Goal: Communication & Community: Answer question/provide support

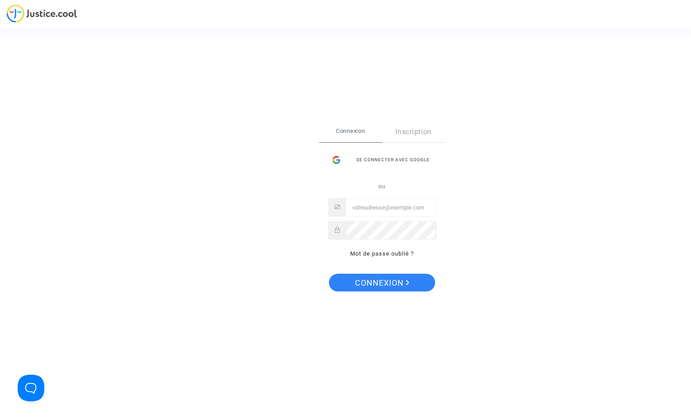
type input "levavasseur.prudence@llpavocat.com"
click at [395, 281] on span "Connexion" at bounding box center [382, 283] width 54 height 19
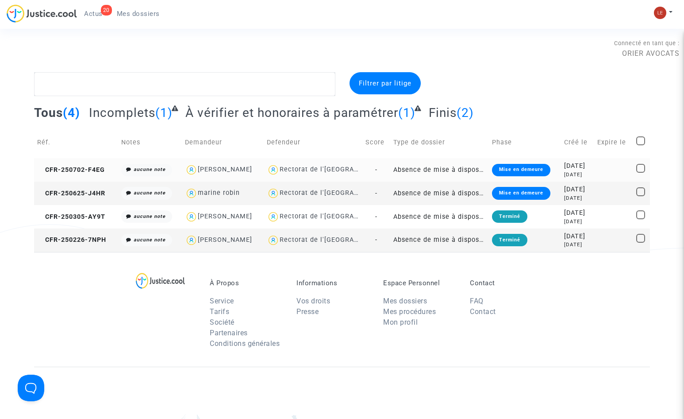
click at [350, 171] on div "Rectorat de l'[GEOGRAPHIC_DATA]" at bounding box center [336, 170] width 113 height 8
type textarea "@"Rectorat de l'[GEOGRAPHIC_DATA]""
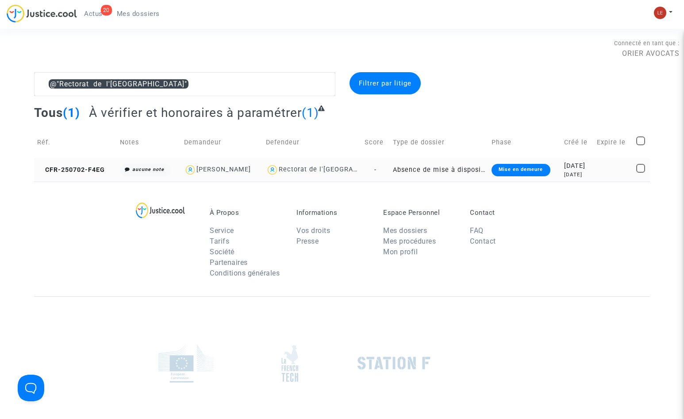
click at [290, 171] on div "Rectorat de l'[GEOGRAPHIC_DATA]" at bounding box center [335, 170] width 113 height 8
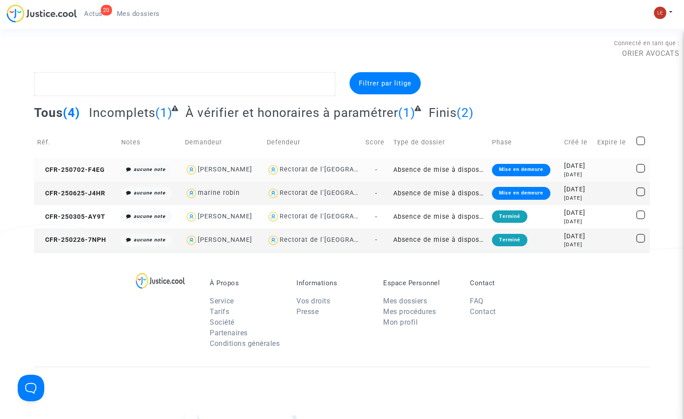
click at [253, 173] on div "[PERSON_NAME]" at bounding box center [223, 169] width 76 height 13
type textarea "@"Dounia TADDEI" @"ORIER AVOCATS ""
click at [403, 174] on td "Absence de mise à disposition d'AESH" at bounding box center [439, 169] width 99 height 23
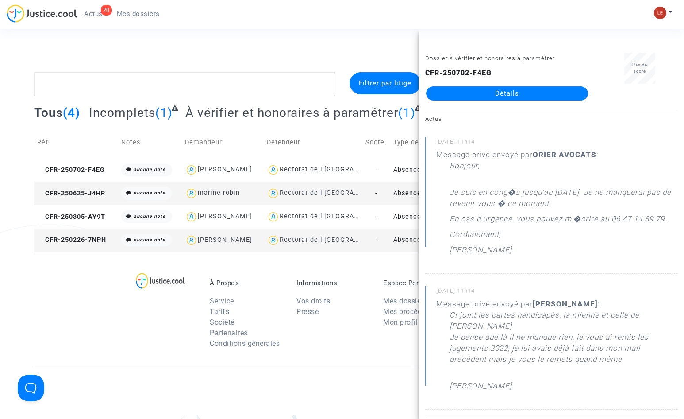
click at [491, 92] on link "Détails" at bounding box center [507, 93] width 162 height 14
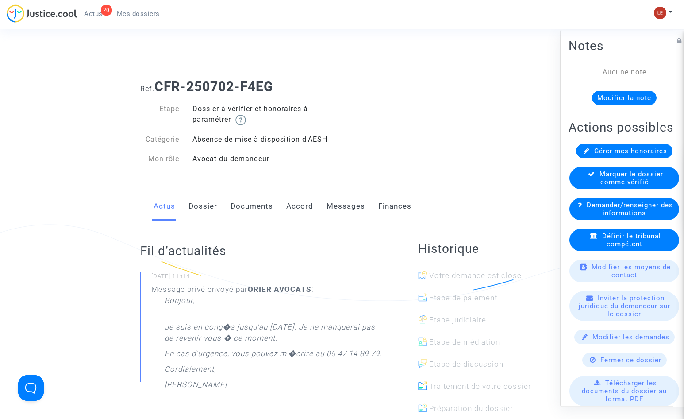
click at [341, 200] on link "Messages" at bounding box center [346, 206] width 39 height 29
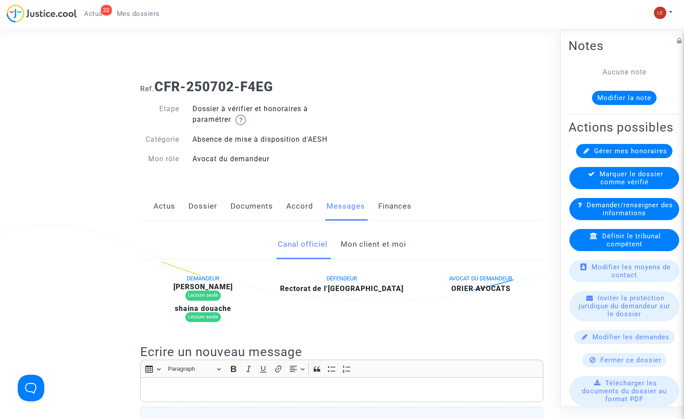
click at [363, 236] on link "Mon client et moi" at bounding box center [374, 244] width 66 height 29
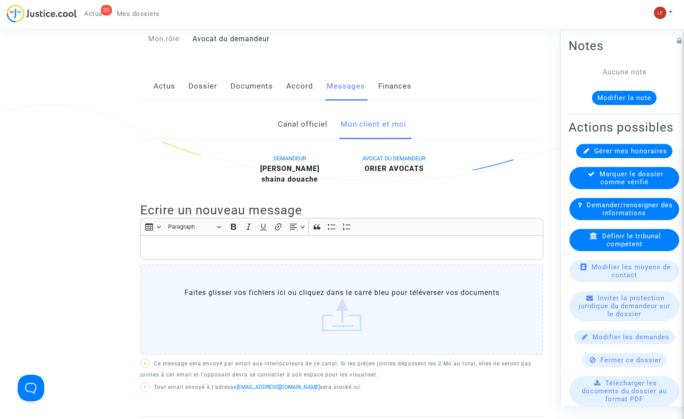
scroll to position [133, 0]
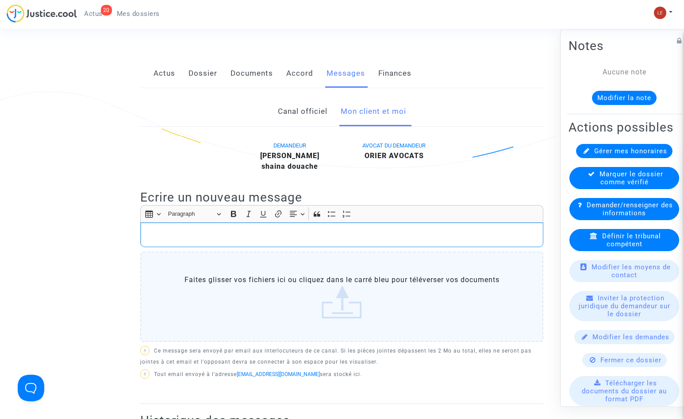
click at [309, 232] on p "Rich Text Editor, main" at bounding box center [342, 234] width 394 height 11
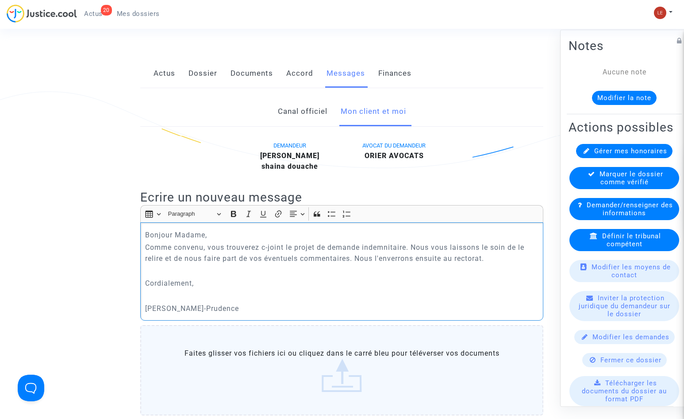
click at [309, 237] on p "Bonjour Madame," at bounding box center [342, 234] width 394 height 11
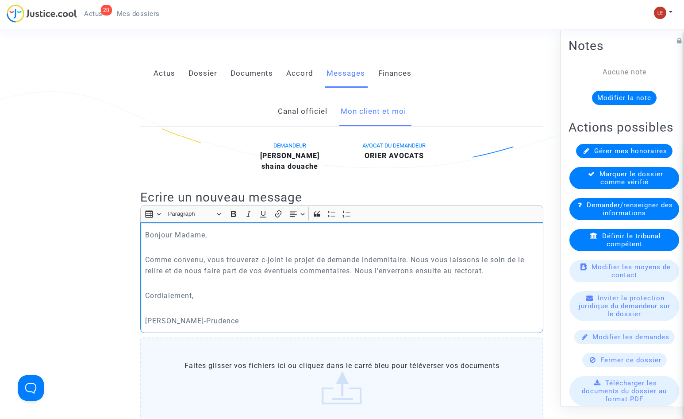
click at [266, 262] on p "Comme convenu, vous trouverez c-joint le projet de demande indemnitaire. Nous v…" at bounding box center [342, 265] width 394 height 22
click at [278, 305] on p "Rich Text Editor, main" at bounding box center [342, 308] width 394 height 11
click at [192, 293] on p "Cordialement," at bounding box center [342, 295] width 394 height 11
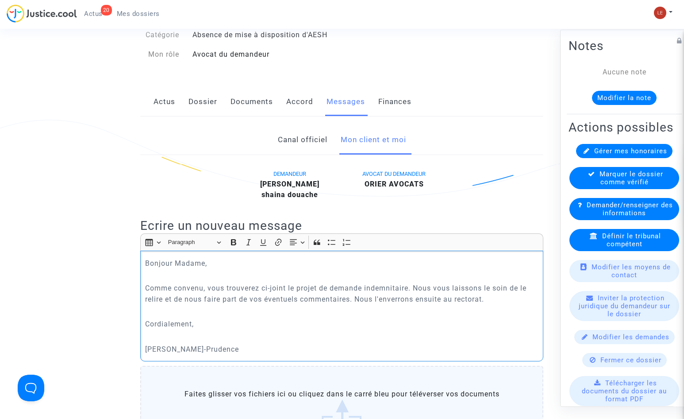
scroll to position [89, 0]
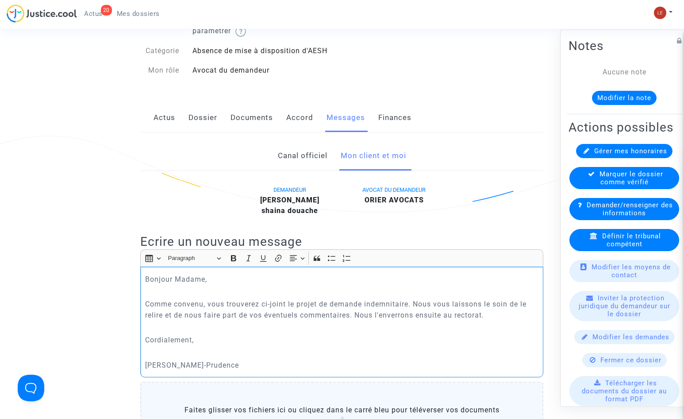
click at [227, 329] on p "Rich Text Editor, main" at bounding box center [342, 327] width 394 height 11
click at [351, 314] on p "Comme convenu, vous trouverez ci-joint le projet de demande indemnitaire. Nous …" at bounding box center [342, 309] width 394 height 22
click at [324, 336] on p "Cordialement," at bounding box center [342, 339] width 394 height 11
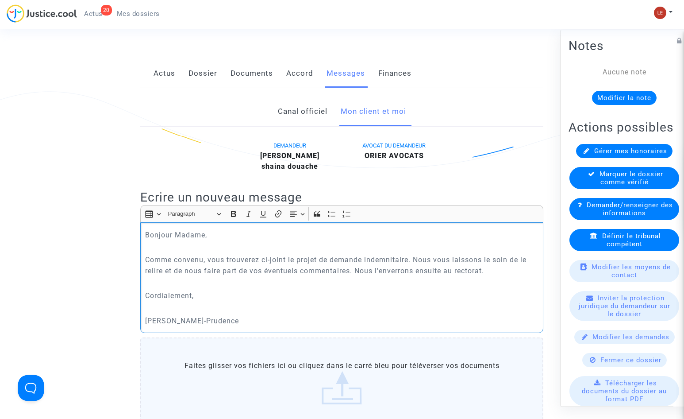
click at [410, 259] on p "Comme convenu, vous trouverez ci-joint le projet de demande indemnitaire. Nous …" at bounding box center [342, 265] width 394 height 22
click at [422, 276] on p "Comme convenu, vous trouverez ci-joint le projet de demande indemnitaire pour v…" at bounding box center [342, 265] width 394 height 22
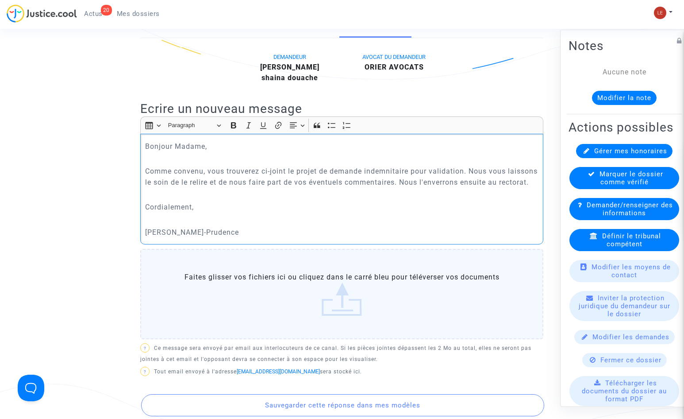
click at [416, 225] on p "Rich Text Editor, main" at bounding box center [342, 219] width 394 height 11
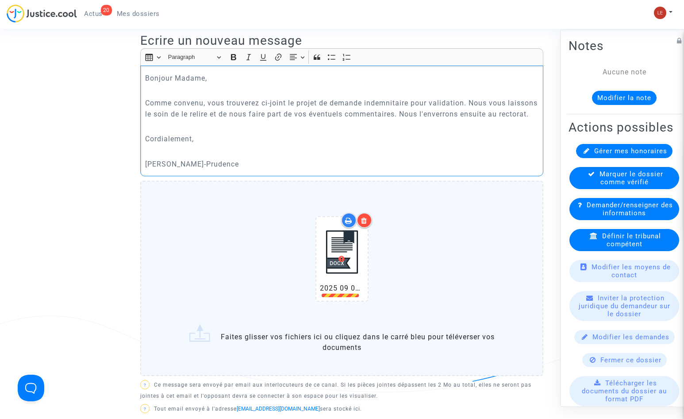
scroll to position [310, 0]
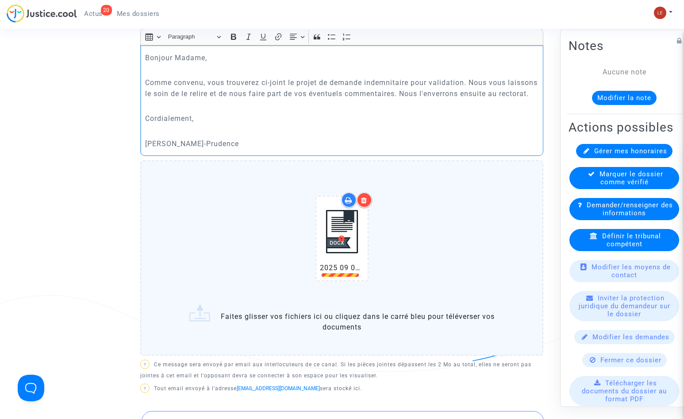
click at [343, 242] on img at bounding box center [342, 231] width 44 height 62
click at [341, 249] on img at bounding box center [342, 231] width 44 height 62
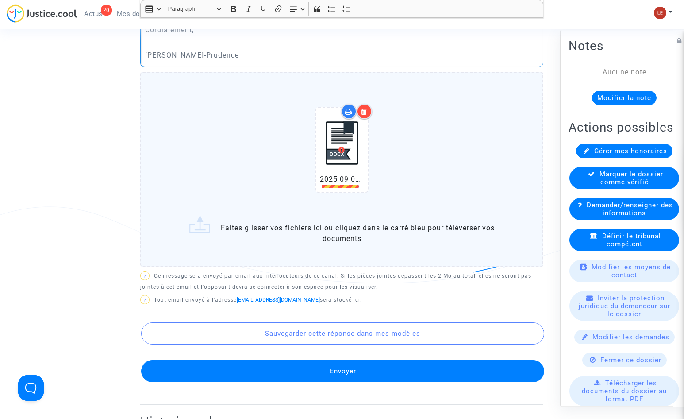
scroll to position [354, 0]
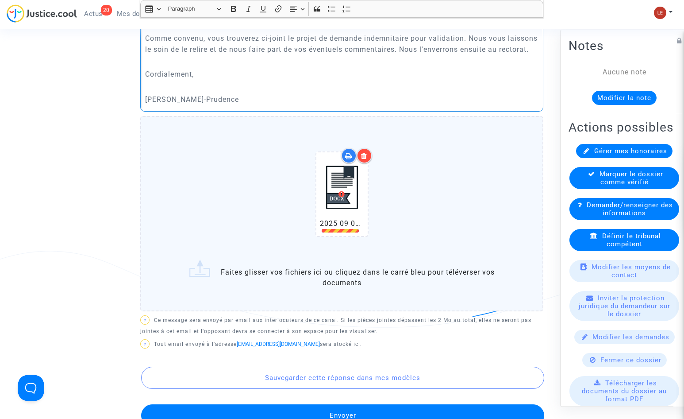
click at [368, 163] on div at bounding box center [364, 155] width 15 height 15
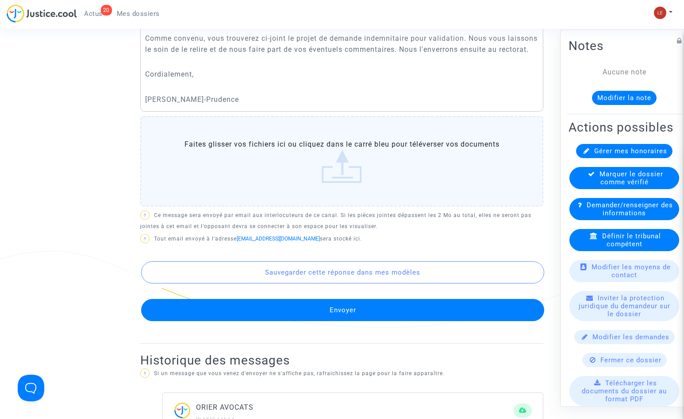
click at [331, 175] on label "Faites glisser vos fichiers ici ou cliquez dans le carré bleu pour téléverser v…" at bounding box center [341, 161] width 403 height 90
click at [0, 0] on input "Faites glisser vos fichiers ici ou cliquez dans le carré bleu pour téléverser v…" at bounding box center [0, 0] width 0 height 0
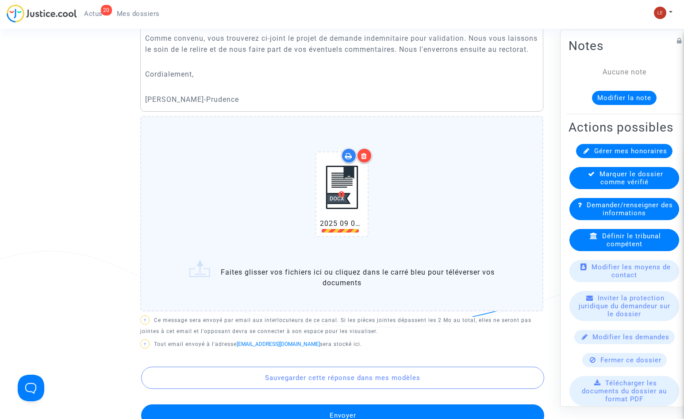
click at [332, 181] on img at bounding box center [342, 187] width 44 height 62
click at [369, 163] on div at bounding box center [364, 155] width 15 height 15
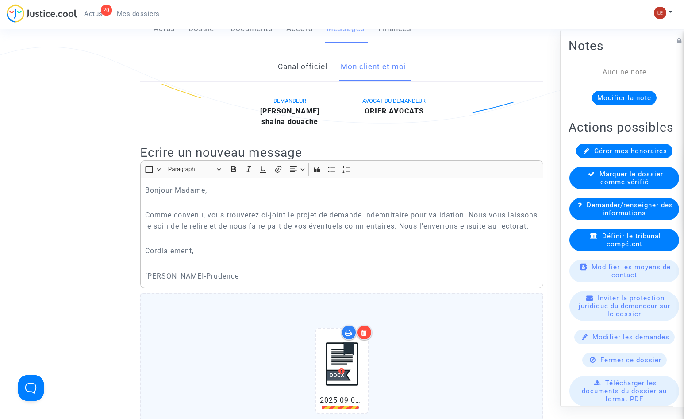
scroll to position [177, 0]
click at [239, 257] on p "Cordialement," at bounding box center [342, 251] width 394 height 11
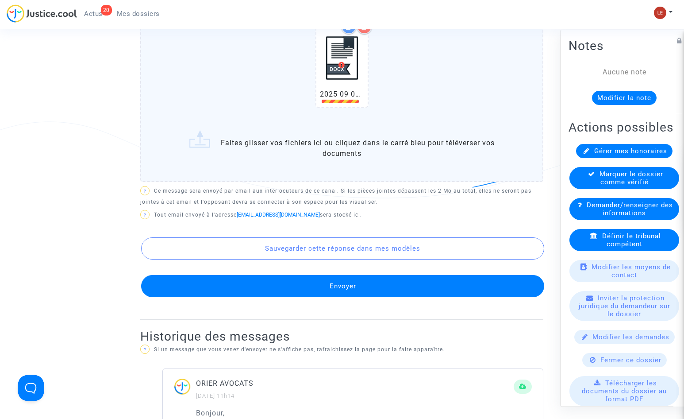
scroll to position [487, 0]
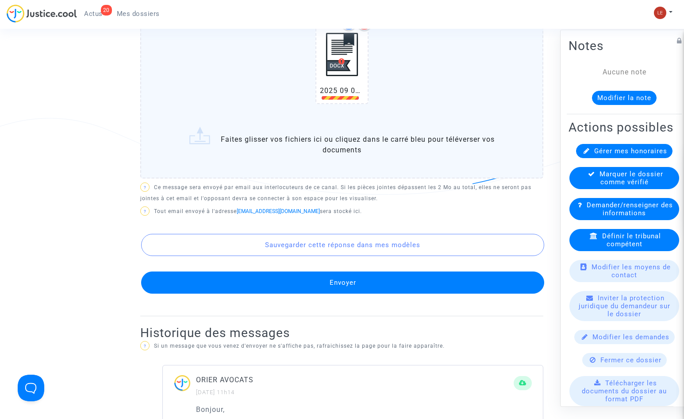
click at [371, 290] on button "Envoyer" at bounding box center [342, 282] width 403 height 22
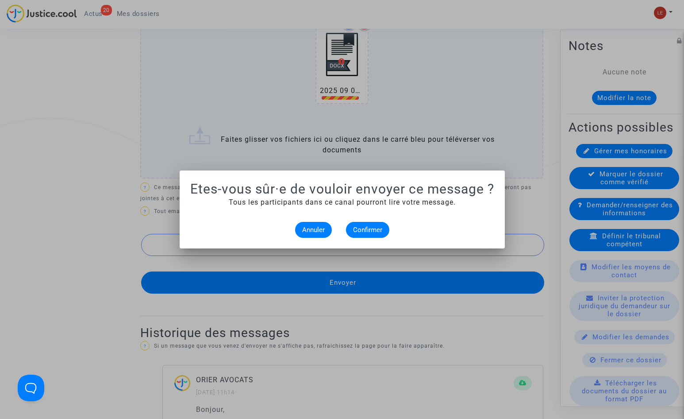
scroll to position [0, 0]
click at [328, 224] on button "Annuler" at bounding box center [313, 230] width 37 height 16
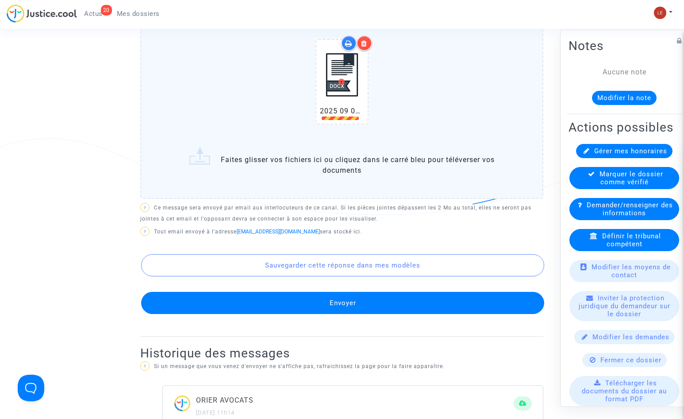
scroll to position [531, 0]
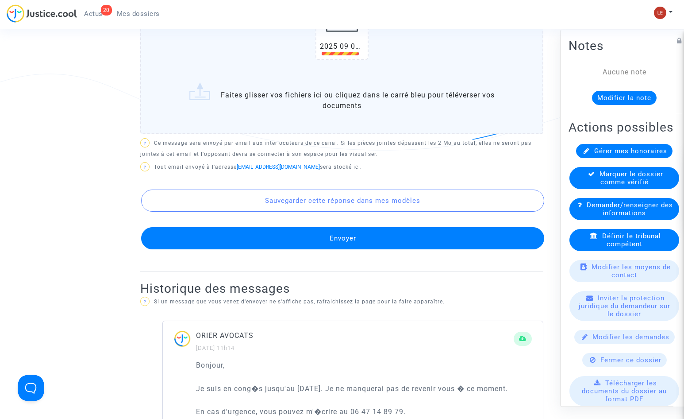
click at [377, 249] on button "Envoyer" at bounding box center [342, 238] width 403 height 22
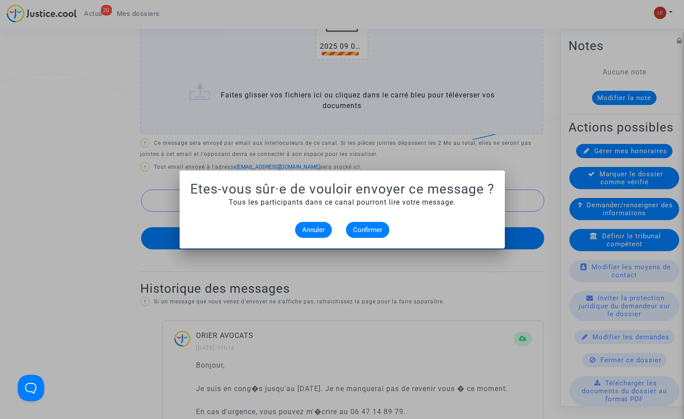
scroll to position [0, 0]
click at [362, 228] on span "Confirmer" at bounding box center [367, 230] width 29 height 8
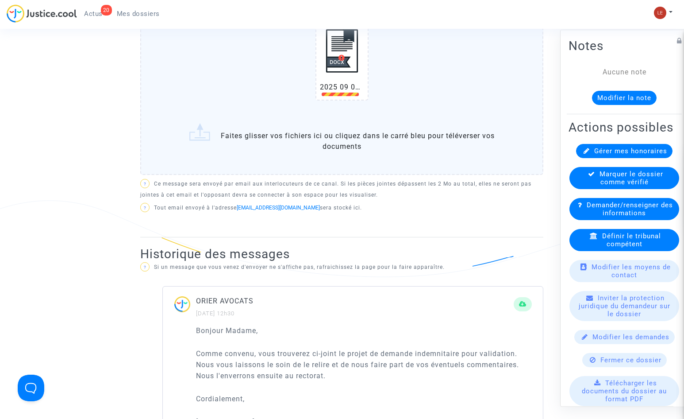
scroll to position [443, 0]
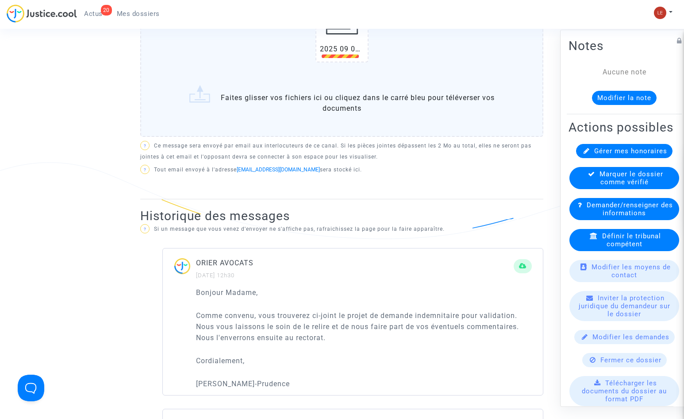
click at [344, 302] on div "Bonjour Madame, Comme convenu, vous trouverez ci-joint le projet de demande ind…" at bounding box center [364, 338] width 336 height 103
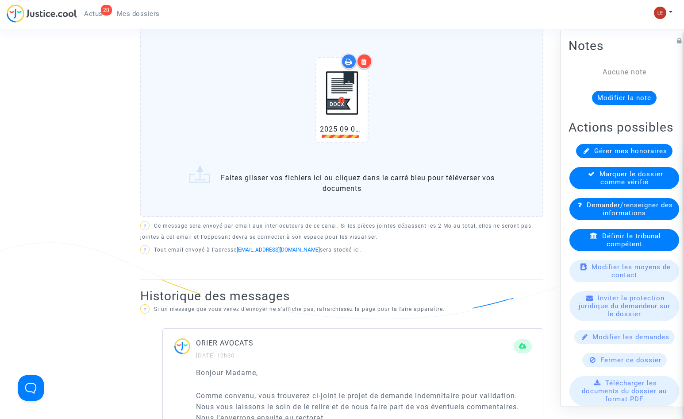
scroll to position [354, 0]
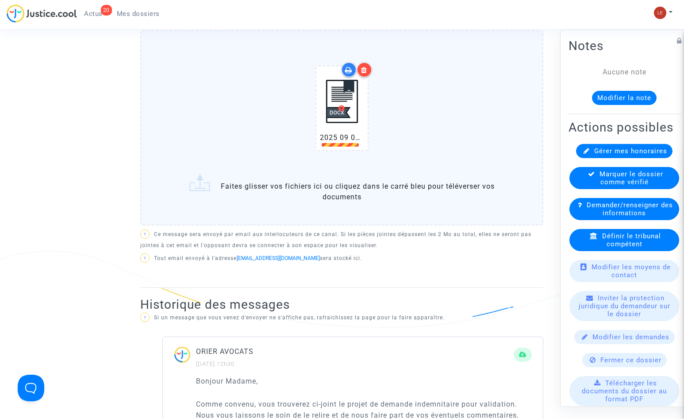
click at [349, 99] on img at bounding box center [342, 101] width 44 height 62
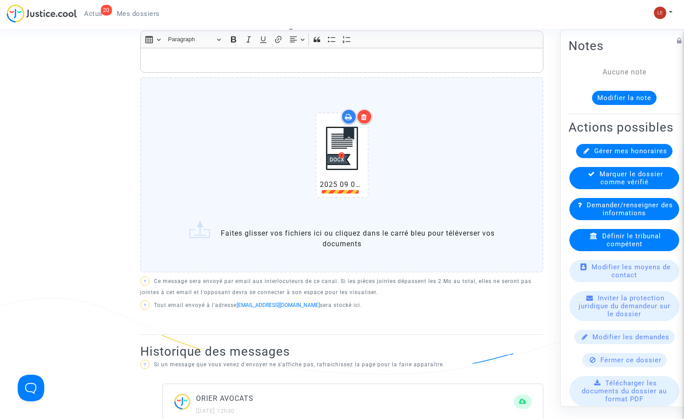
scroll to position [266, 0]
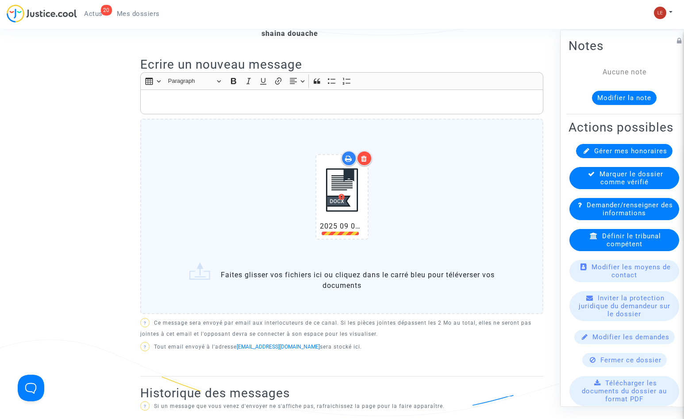
click at [337, 185] on img at bounding box center [342, 189] width 44 height 62
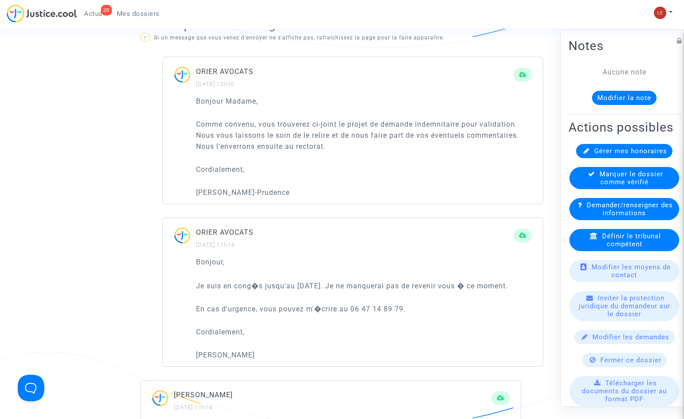
scroll to position [575, 0]
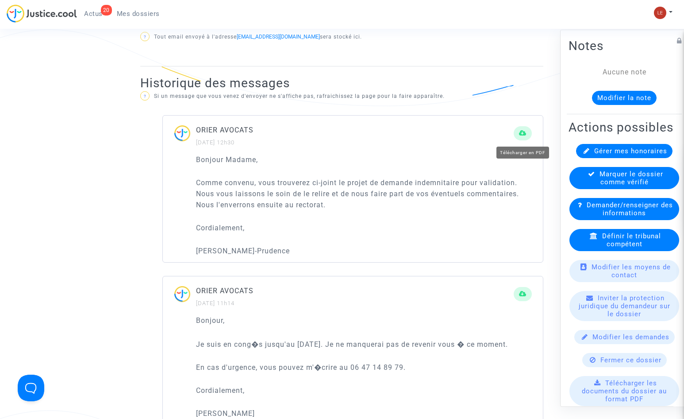
click at [521, 133] on icon at bounding box center [523, 133] width 8 height 7
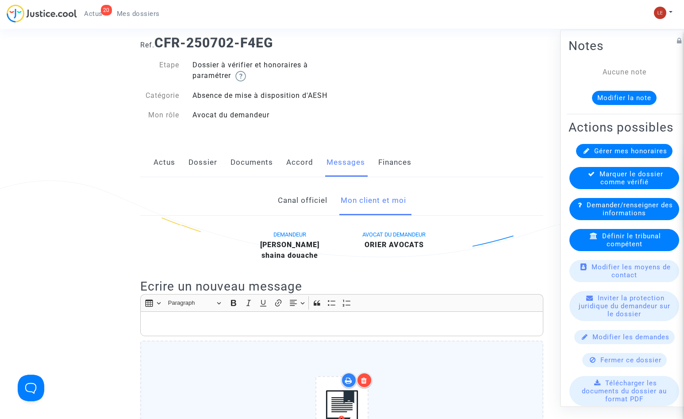
scroll to position [0, 0]
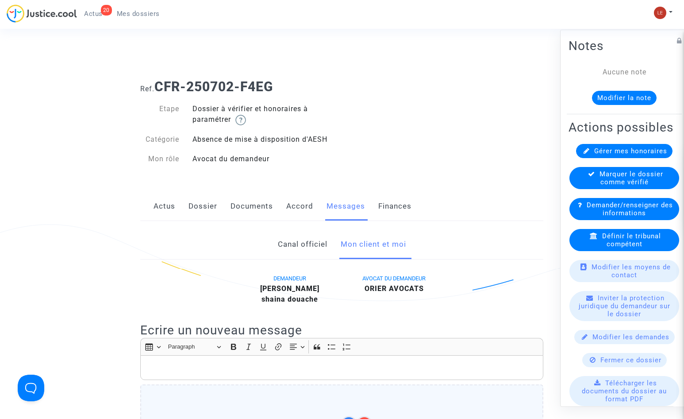
click at [67, 15] on img at bounding box center [42, 13] width 70 height 18
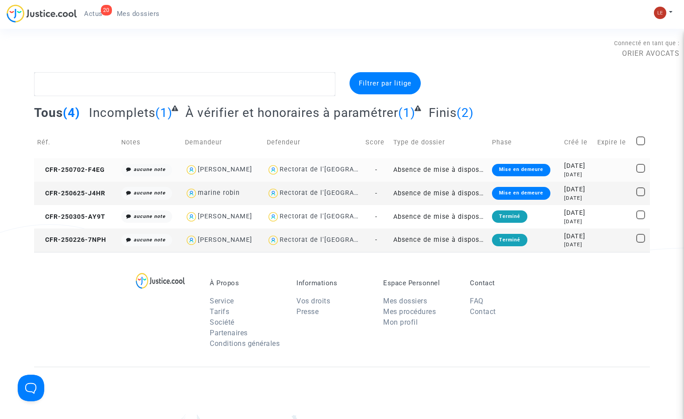
click at [304, 163] on span "Rectorat de l'[GEOGRAPHIC_DATA]" at bounding box center [336, 144] width 113 height 58
type textarea "@"Rectorat de l'[GEOGRAPHIC_DATA]""
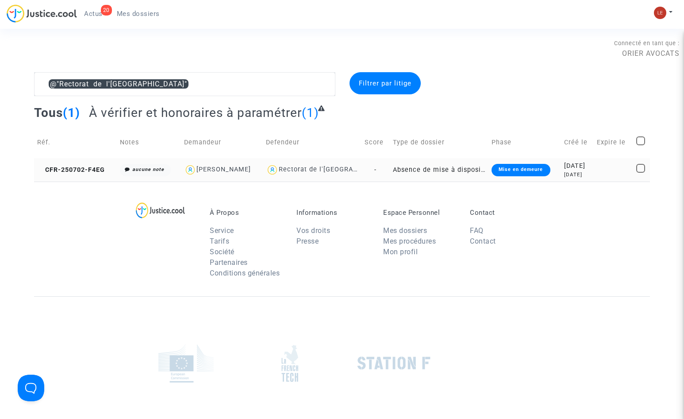
click at [294, 173] on div "Rectorat de l'[GEOGRAPHIC_DATA]" at bounding box center [335, 170] width 113 height 8
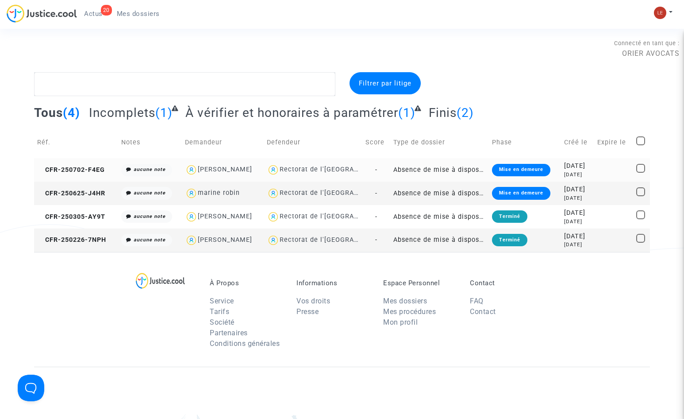
click at [361, 172] on div "Rectorat de l'[GEOGRAPHIC_DATA]" at bounding box center [336, 170] width 113 height 8
type textarea "@"Rectorat de l'[GEOGRAPHIC_DATA]""
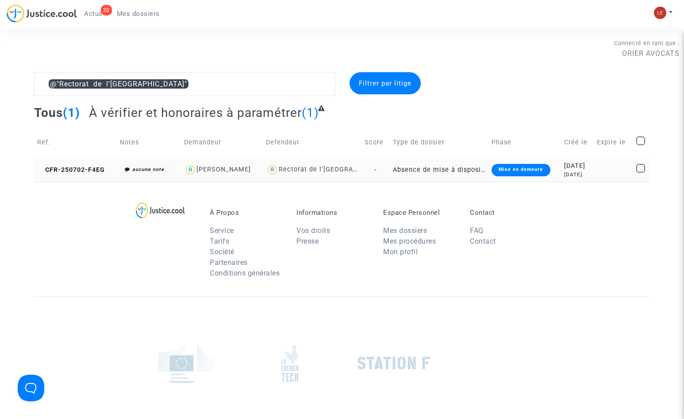
click at [425, 167] on td "Absence de mise à disposition d'AESH" at bounding box center [439, 169] width 99 height 23
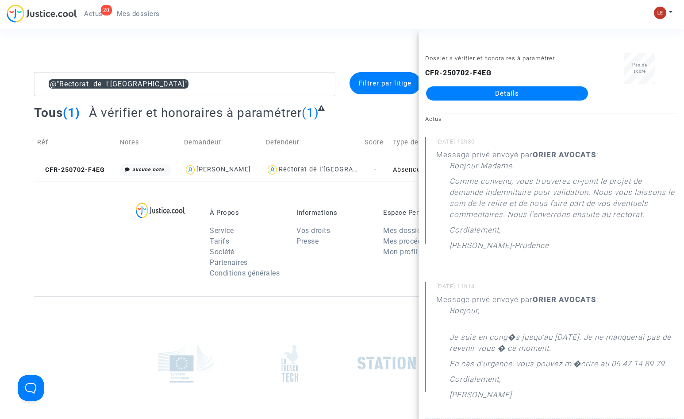
click at [514, 94] on link "Détails" at bounding box center [507, 93] width 162 height 14
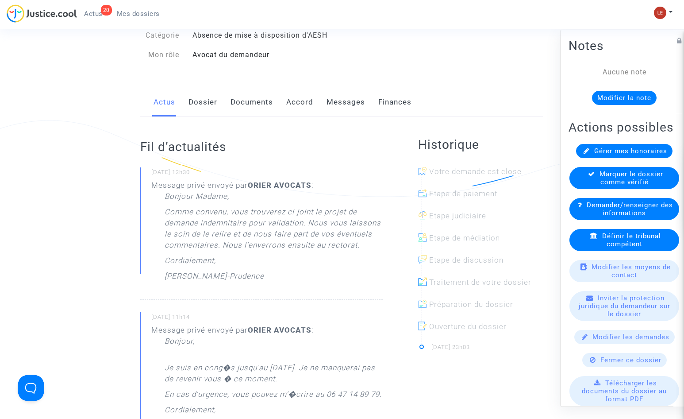
scroll to position [89, 0]
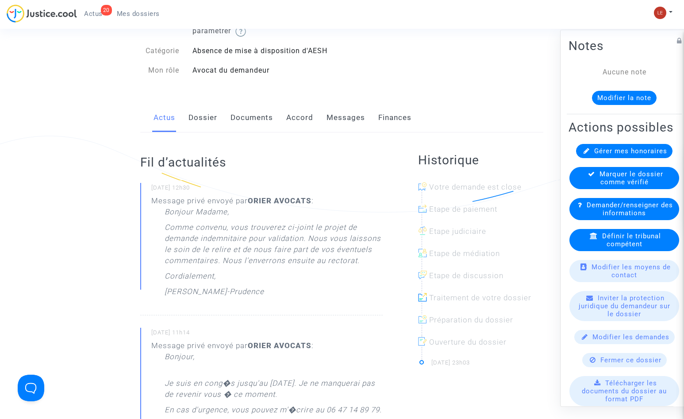
click at [263, 122] on link "Documents" at bounding box center [252, 117] width 42 height 29
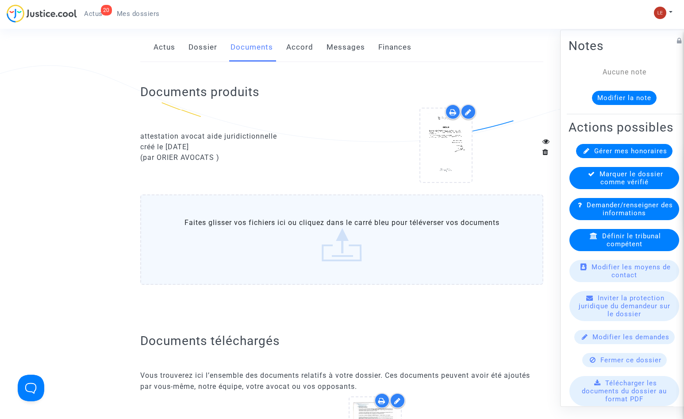
scroll to position [44, 0]
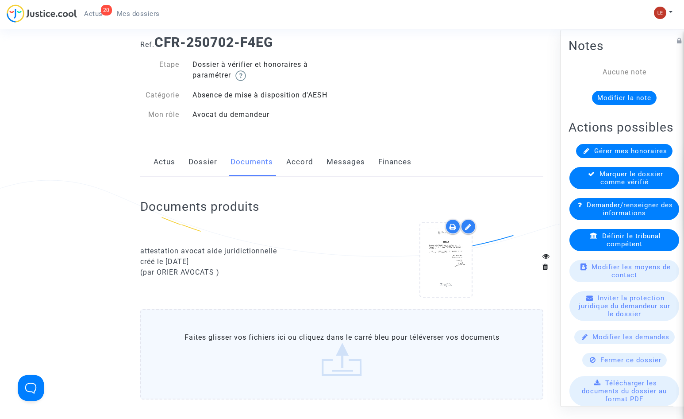
click at [201, 165] on link "Dossier" at bounding box center [203, 161] width 29 height 29
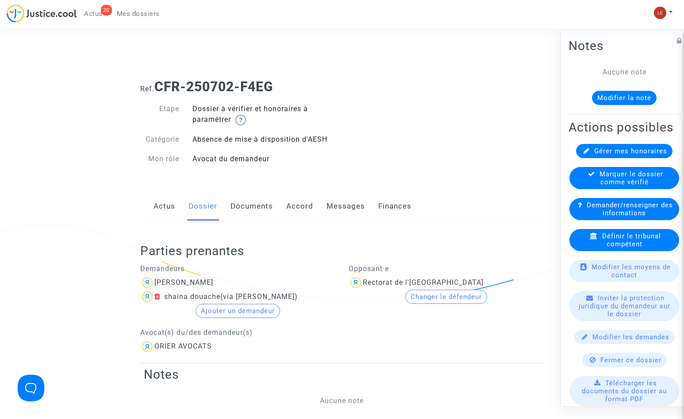
click at [252, 204] on link "Documents" at bounding box center [252, 206] width 42 height 29
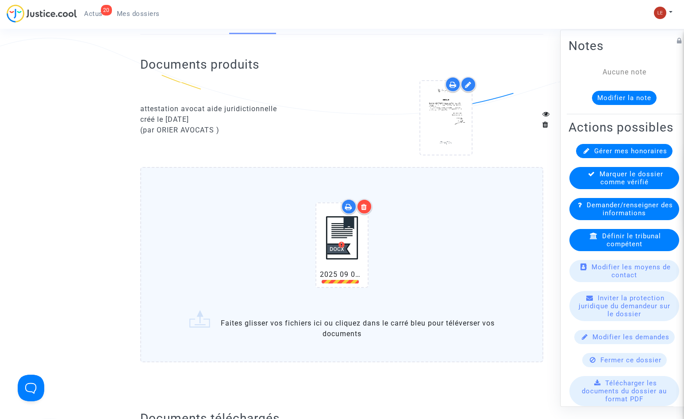
scroll to position [177, 0]
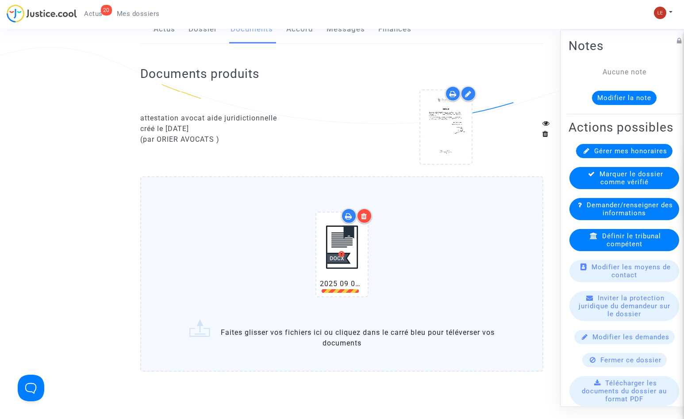
click at [252, 237] on div "2025 09 04 - Projet Demande indemnitaire TADDEI.docx" at bounding box center [342, 256] width 366 height 114
click at [0, 0] on input "2025 09 04 - Projet Demande indemnitaire TADDEI.docx Faites glisser vos fichier…" at bounding box center [0, 0] width 0 height 0
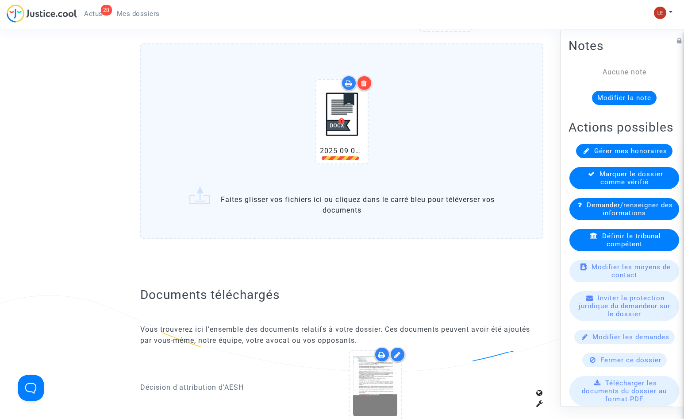
click at [342, 123] on img at bounding box center [342, 114] width 44 height 62
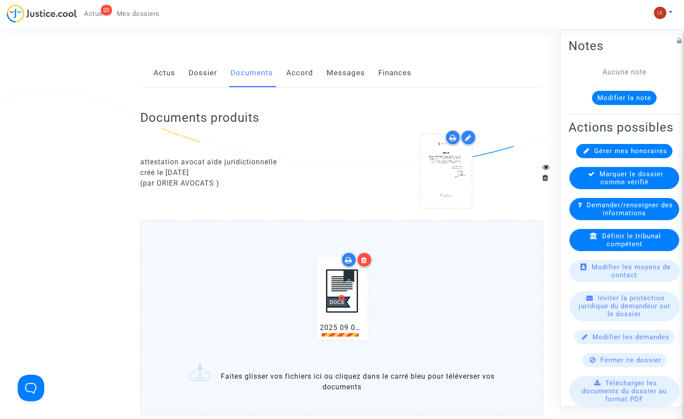
scroll to position [133, 0]
click at [348, 293] on img at bounding box center [342, 291] width 44 height 62
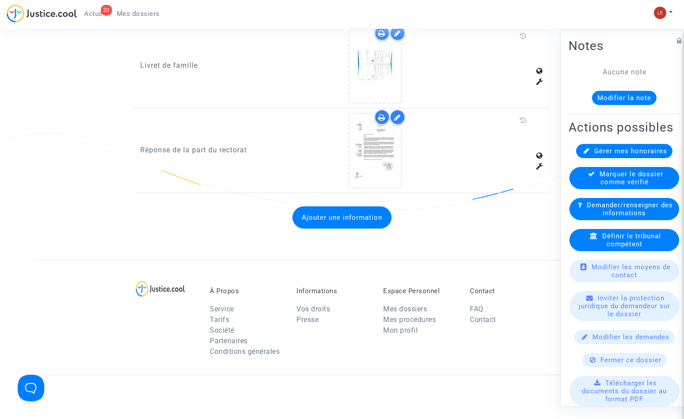
scroll to position [1372, 0]
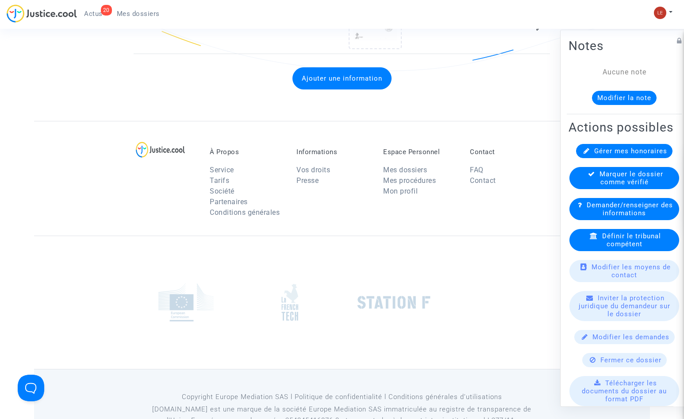
click at [351, 81] on button "Ajouter une information" at bounding box center [342, 78] width 99 height 22
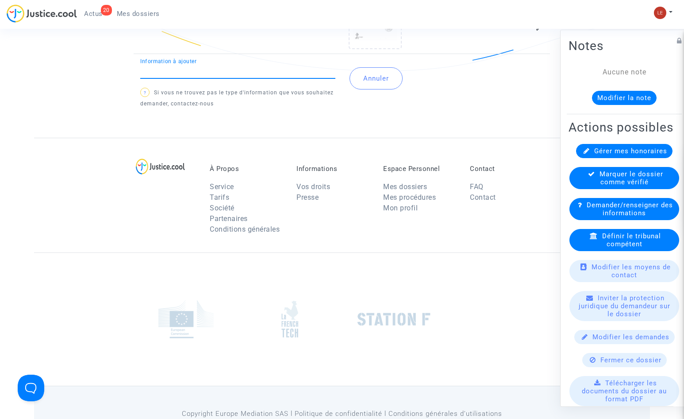
scroll to position [1195, 0]
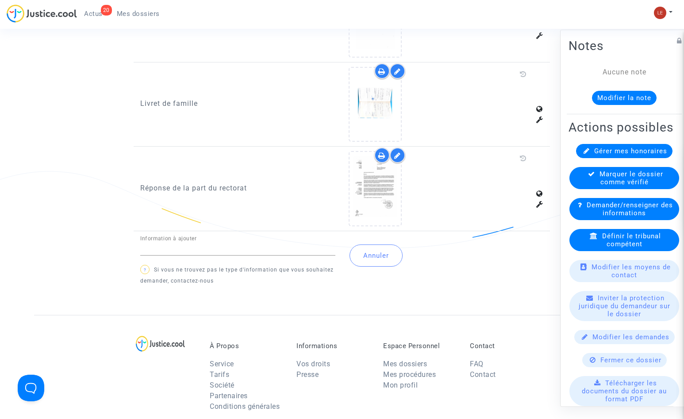
click at [457, 290] on div "Information à ajouter ? Si vous ne trouvez pas le type d'information que vous s…" at bounding box center [342, 264] width 417 height 57
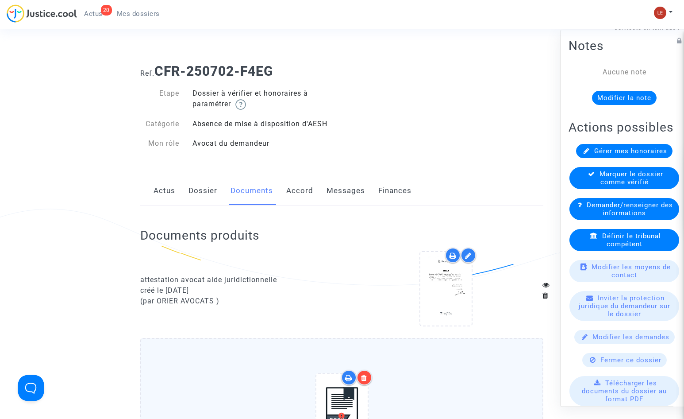
scroll to position [0, 0]
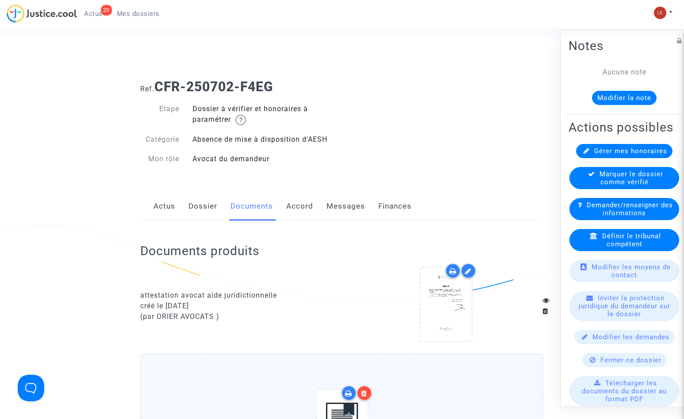
click at [348, 208] on link "Messages" at bounding box center [346, 206] width 39 height 29
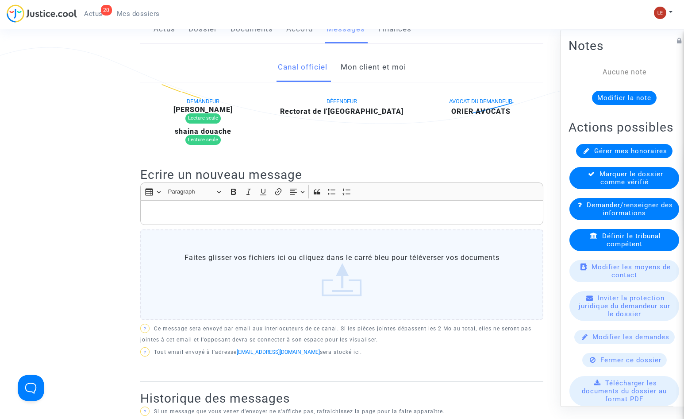
scroll to position [133, 0]
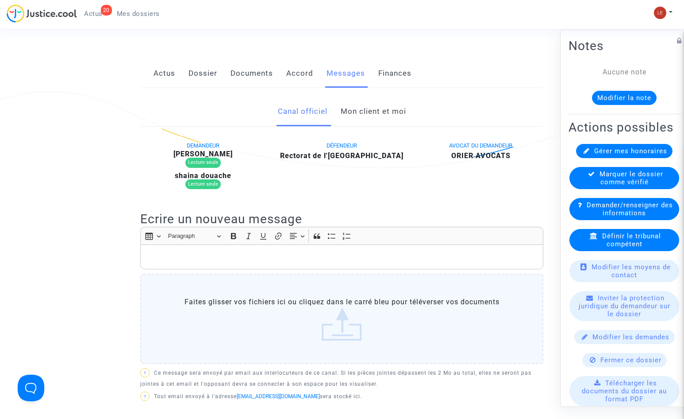
click at [379, 112] on link "Mon client et moi" at bounding box center [374, 111] width 66 height 29
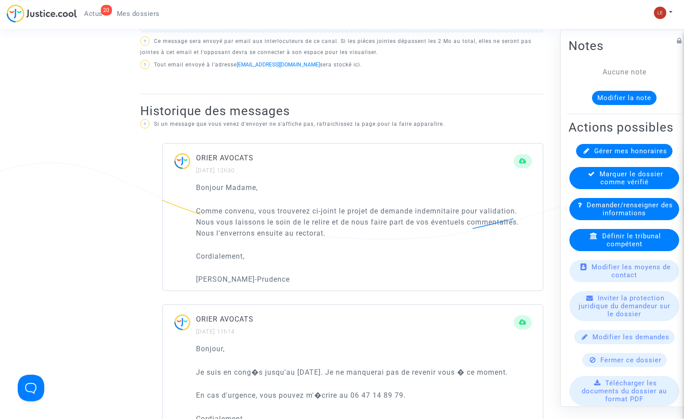
scroll to position [443, 0]
click at [457, 224] on p "Comme convenu, vous trouverez ci-joint le projet de demande indemnitaire pour v…" at bounding box center [364, 221] width 336 height 33
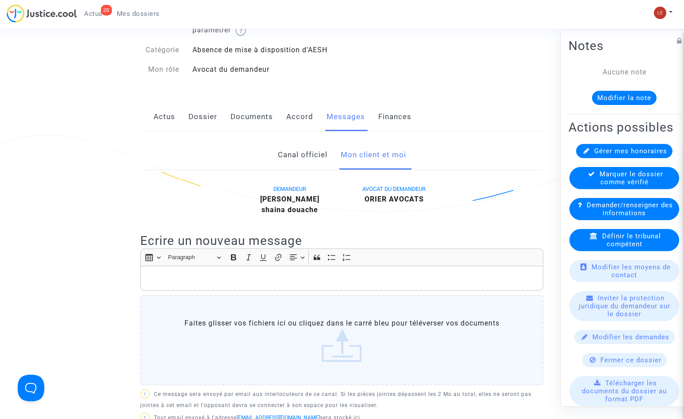
scroll to position [89, 0]
click at [245, 119] on link "Documents" at bounding box center [252, 117] width 42 height 29
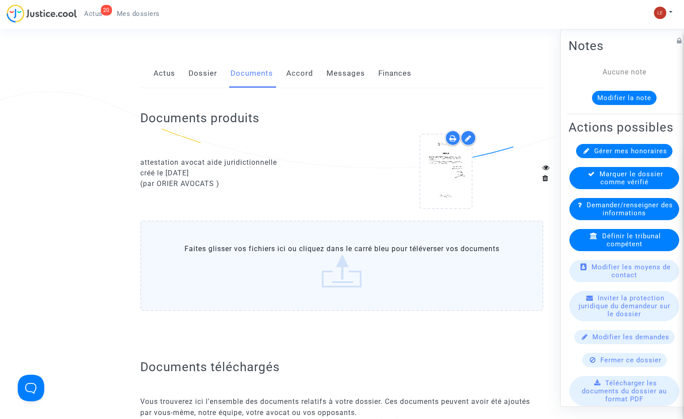
scroll to position [221, 0]
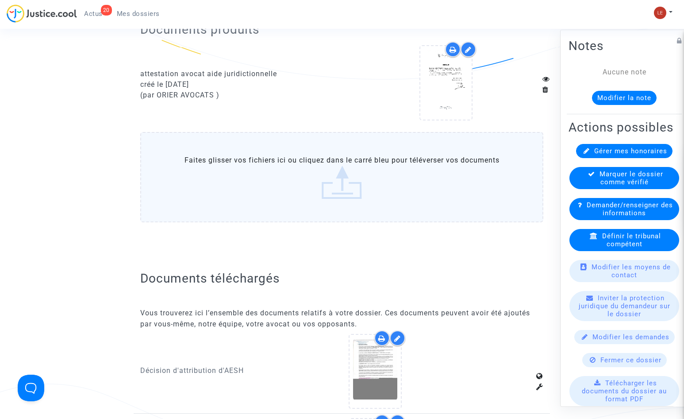
click at [345, 186] on label "Faites glisser vos fichiers ici ou cliquez dans le carré bleu pour téléverser v…" at bounding box center [341, 177] width 403 height 90
click at [0, 0] on input "Faites glisser vos fichiers ici ou cliquez dans le carré bleu pour téléverser v…" at bounding box center [0, 0] width 0 height 0
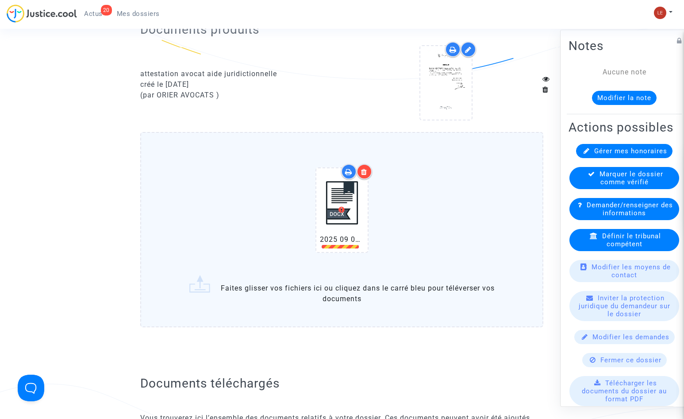
click at [367, 175] on icon at bounding box center [364, 171] width 6 height 7
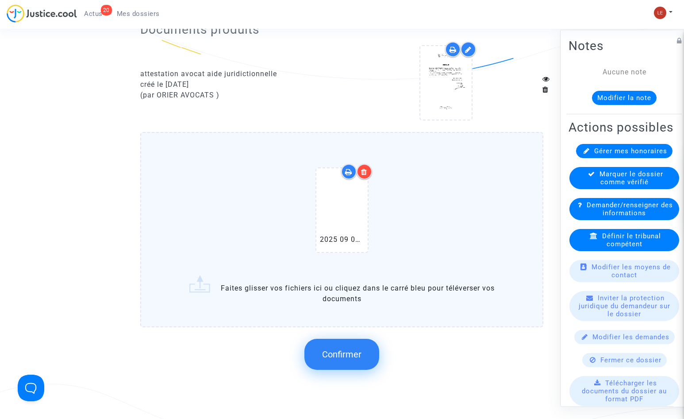
click at [352, 355] on span "Confirmer" at bounding box center [341, 354] width 39 height 11
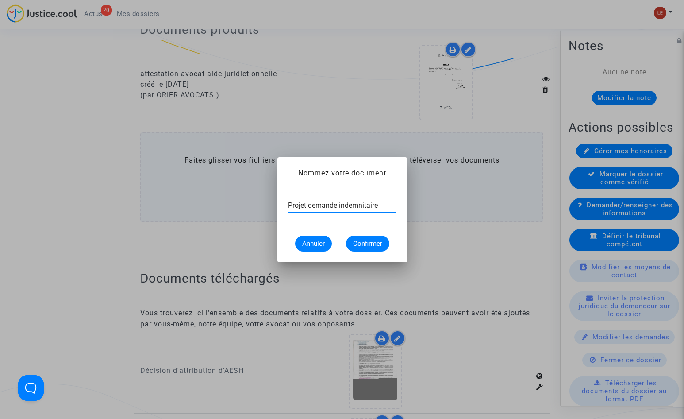
type input "Projet demande indemnitaire"
click at [377, 243] on span "Confirmer" at bounding box center [367, 243] width 29 height 8
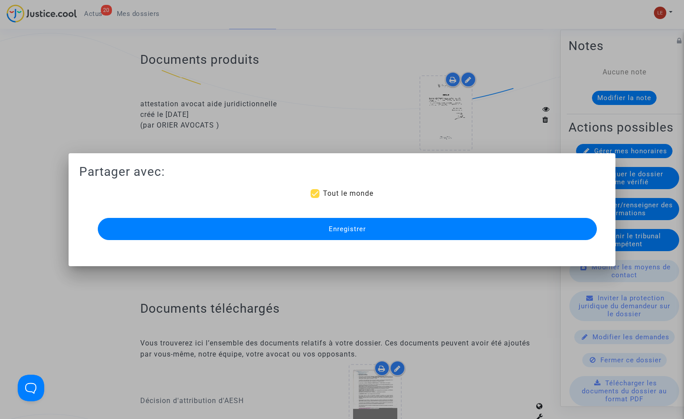
scroll to position [177, 0]
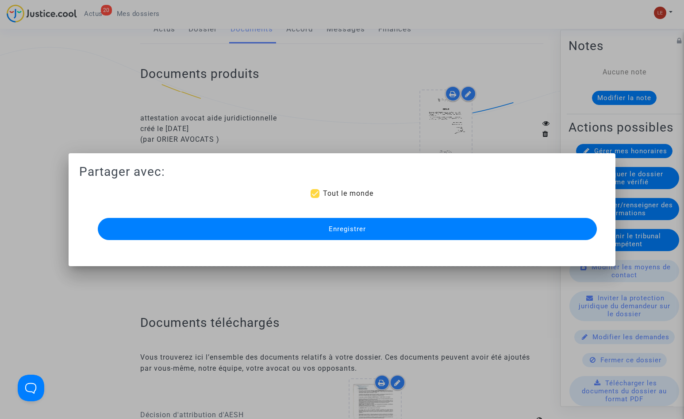
click at [313, 193] on span at bounding box center [315, 193] width 9 height 9
click at [315, 198] on input "Tout le monde" at bounding box center [315, 198] width 0 height 0
checkbox input "false"
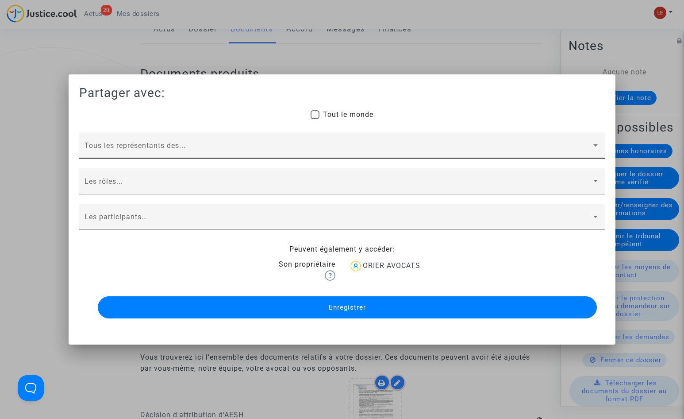
click at [233, 143] on div "Tous les représentants des..." at bounding box center [343, 148] width 516 height 21
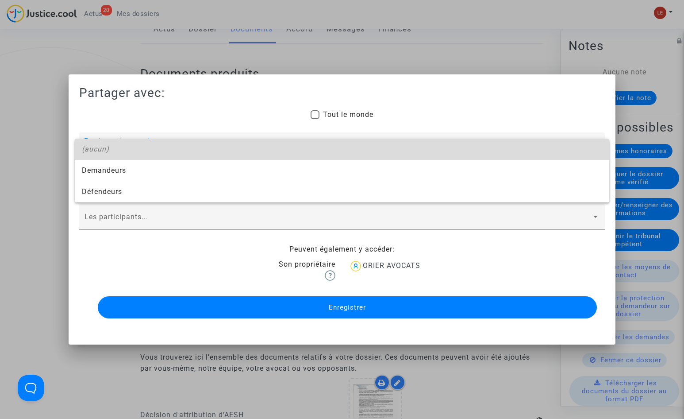
click at [233, 143] on div "(aucun)" at bounding box center [342, 149] width 521 height 21
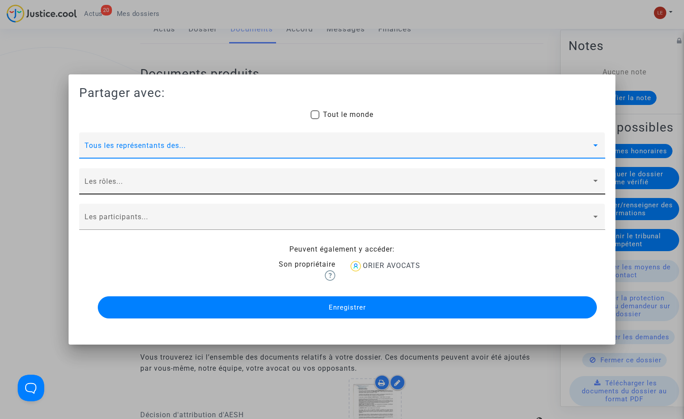
click at [208, 177] on div "Les rôles..." at bounding box center [343, 184] width 516 height 21
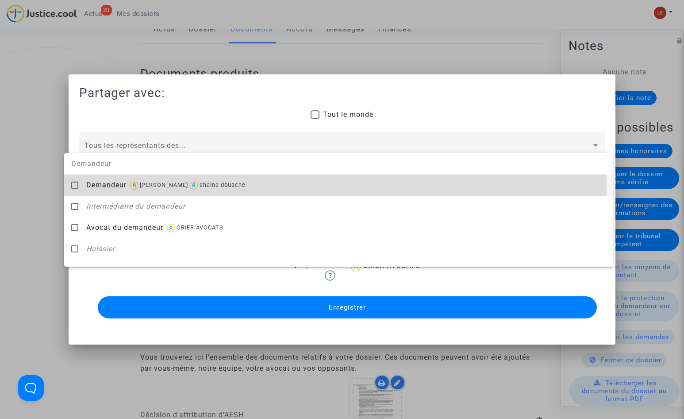
click at [74, 183] on mat-pseudo-checkbox at bounding box center [74, 184] width 7 height 7
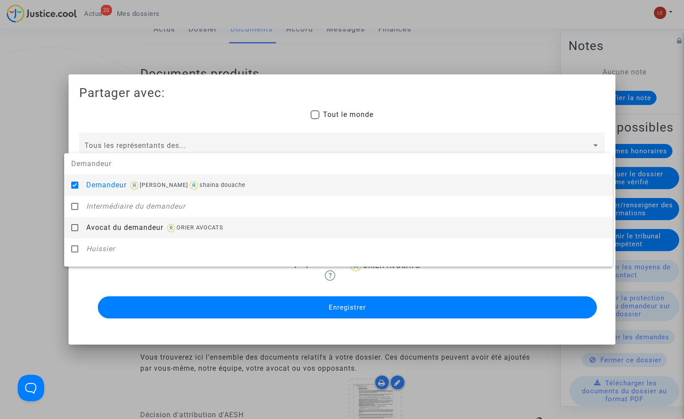
click at [76, 227] on mat-pseudo-checkbox at bounding box center [74, 227] width 7 height 7
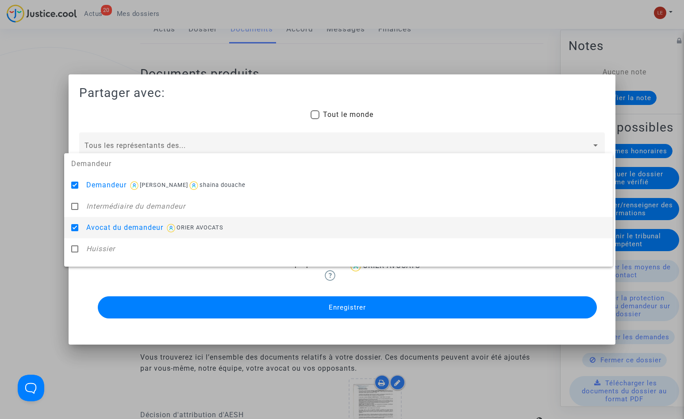
click at [104, 276] on div at bounding box center [342, 209] width 684 height 419
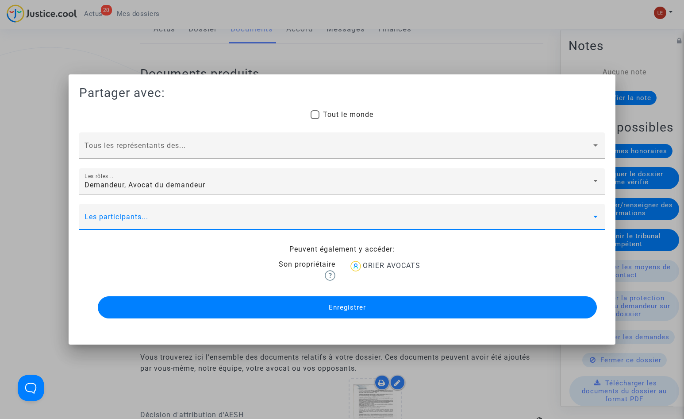
click at [137, 216] on span at bounding box center [339, 220] width 508 height 8
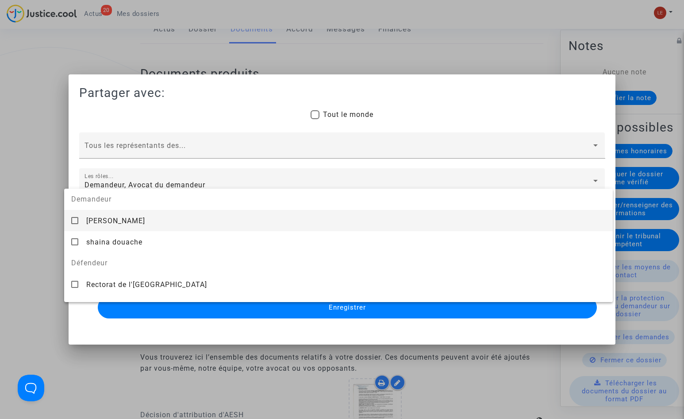
click at [83, 216] on span "[PERSON_NAME]" at bounding box center [344, 221] width 525 height 22
click at [75, 217] on mat-pseudo-checkbox at bounding box center [74, 220] width 7 height 7
click at [78, 318] on div at bounding box center [342, 209] width 684 height 419
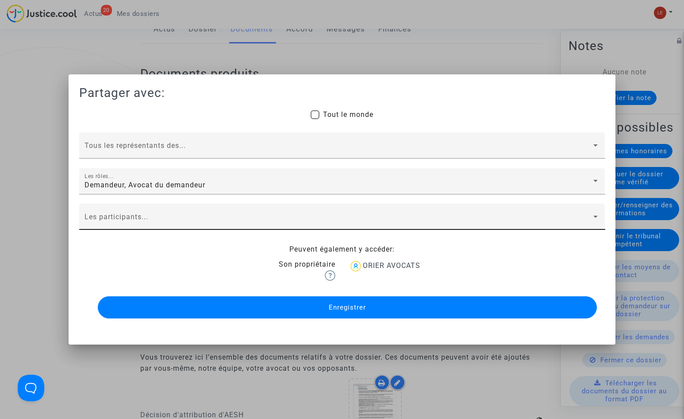
scroll to position [133, 0]
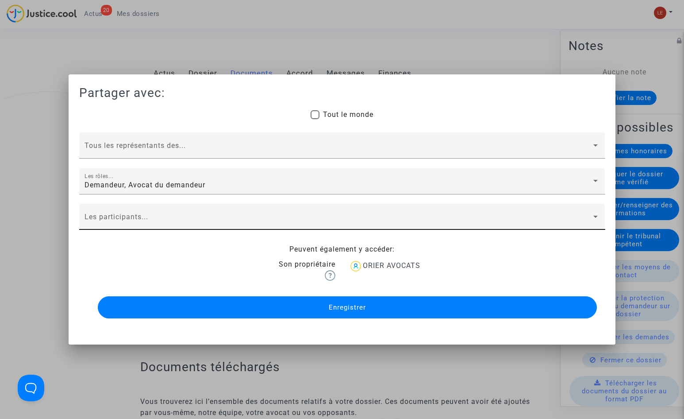
click at [123, 217] on span at bounding box center [339, 220] width 508 height 8
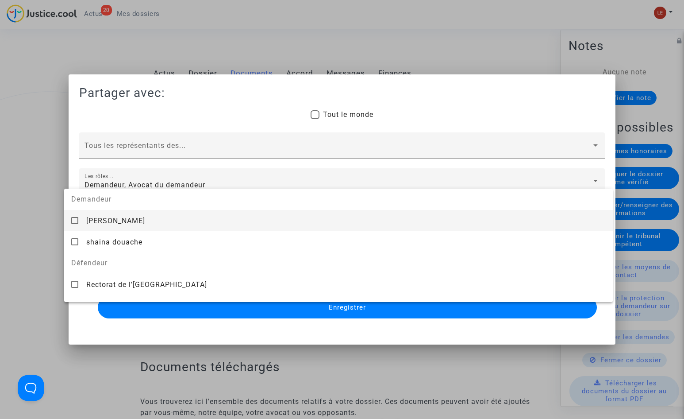
click at [93, 327] on div at bounding box center [342, 209] width 684 height 419
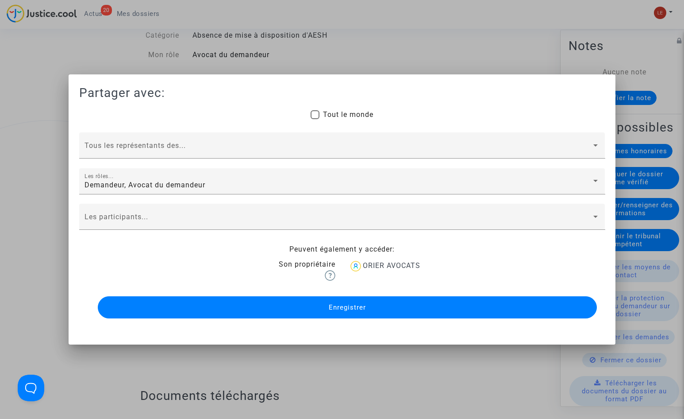
scroll to position [89, 0]
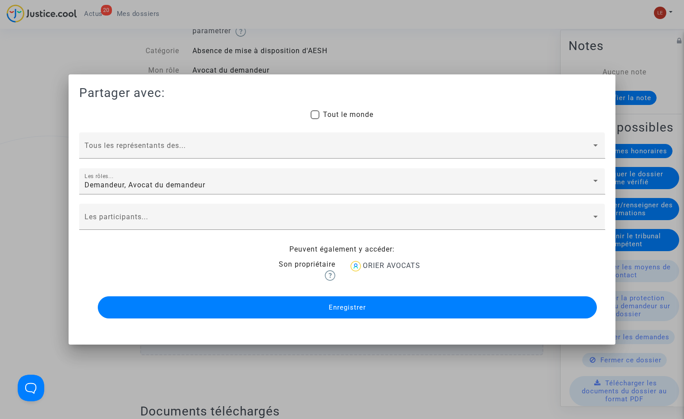
click at [167, 303] on button "Enregistrer" at bounding box center [348, 307] width 500 height 22
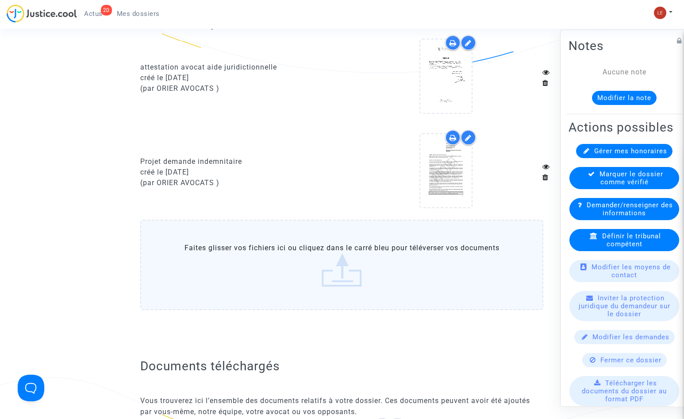
scroll to position [177, 0]
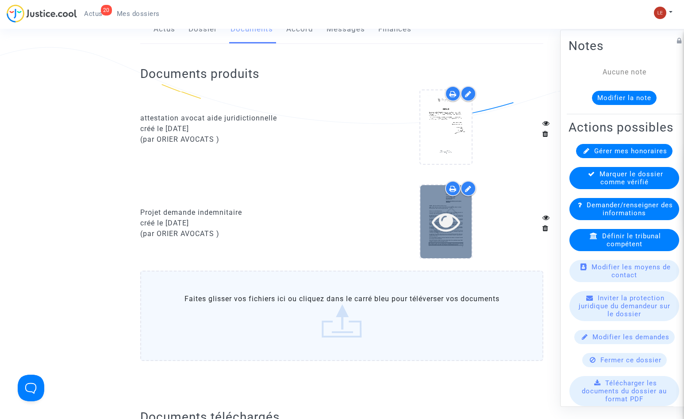
click at [444, 211] on icon at bounding box center [446, 221] width 29 height 28
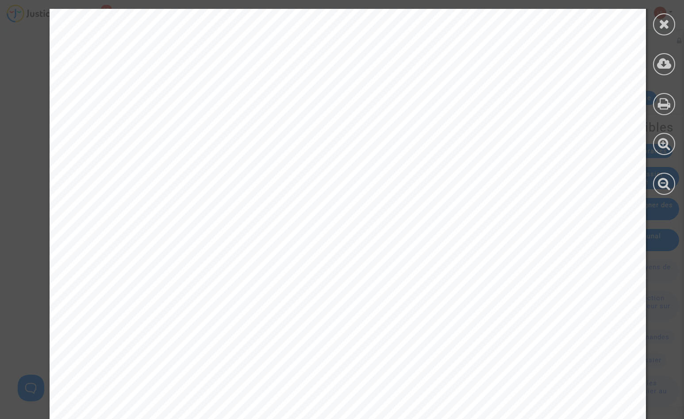
scroll to position [4688, 0]
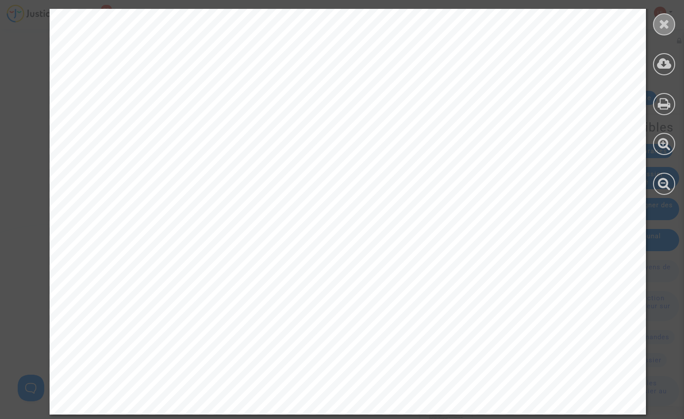
click at [668, 16] on div at bounding box center [664, 24] width 22 height 22
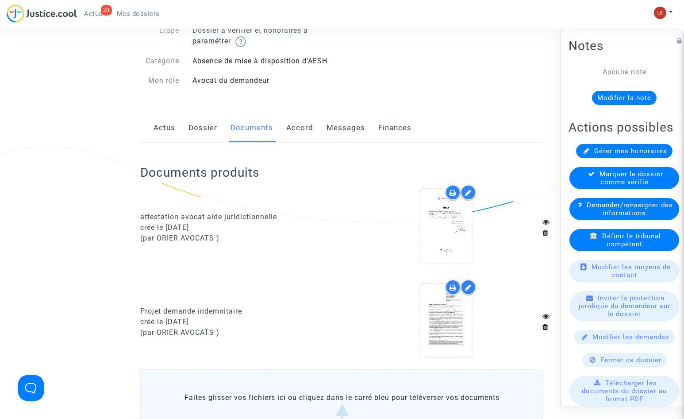
scroll to position [89, 0]
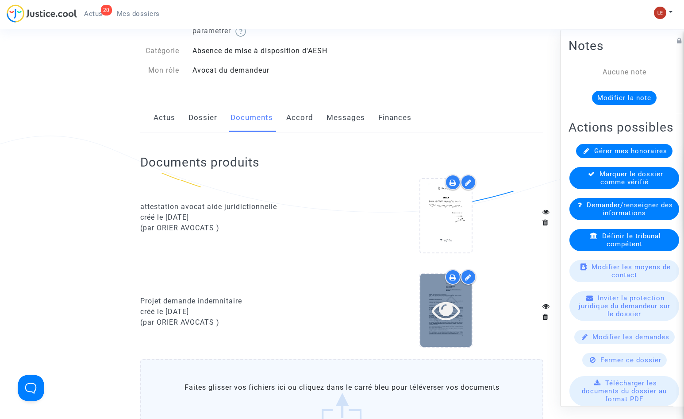
click at [448, 298] on icon at bounding box center [446, 310] width 29 height 28
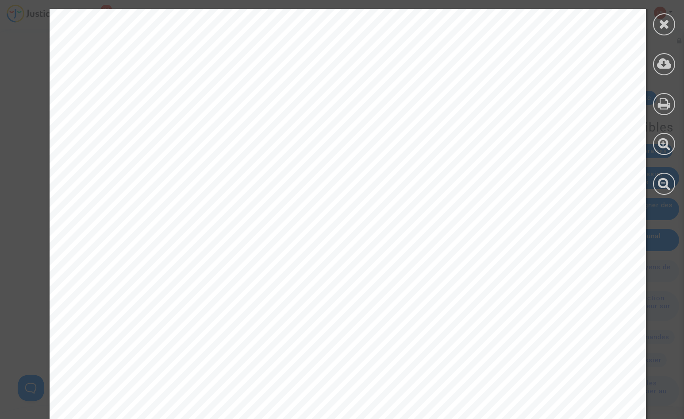
scroll to position [543, 0]
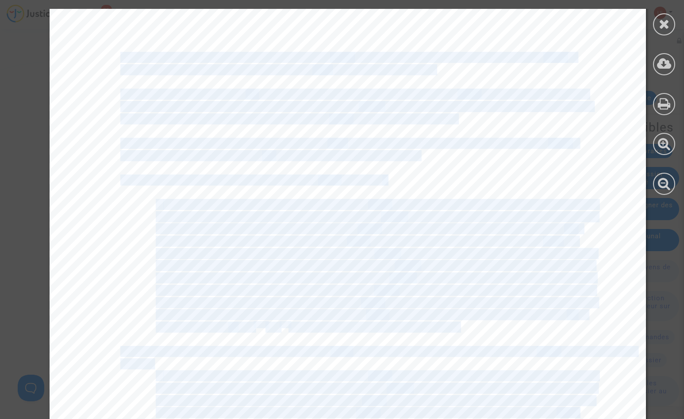
drag, startPoint x: 681, startPoint y: 156, endPoint x: 679, endPoint y: 234, distance: 77.5
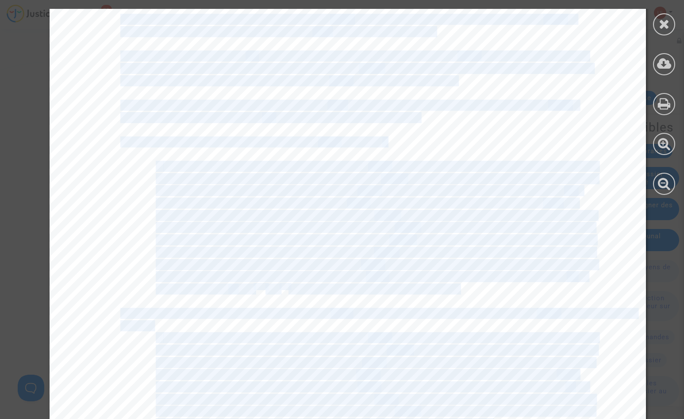
scroll to position [1815, 0]
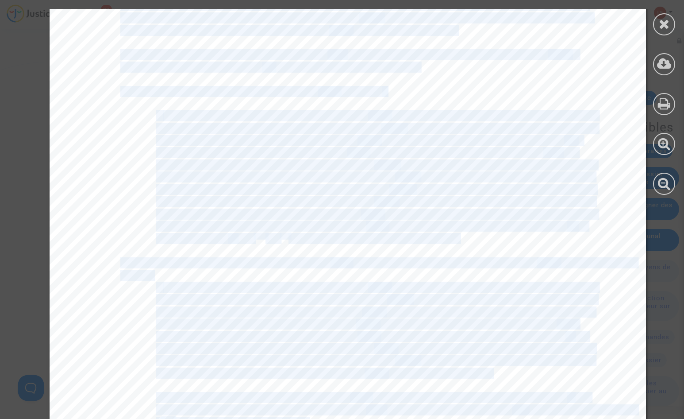
click at [484, 266] on span "n situafion de handicap, le tribunal administrafif de" at bounding box center [445, 263] width 228 height 10
click at [444, 251] on div "3 les difficultés parficulières que rencontrent les enfa nts en situafion de ha…" at bounding box center [348, 313] width 597 height 844
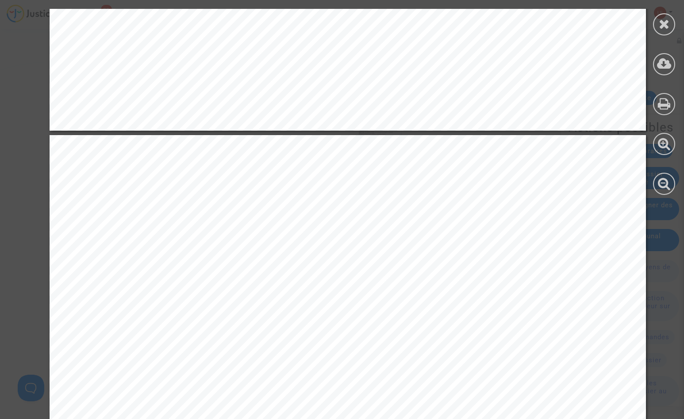
scroll to position [4161, 0]
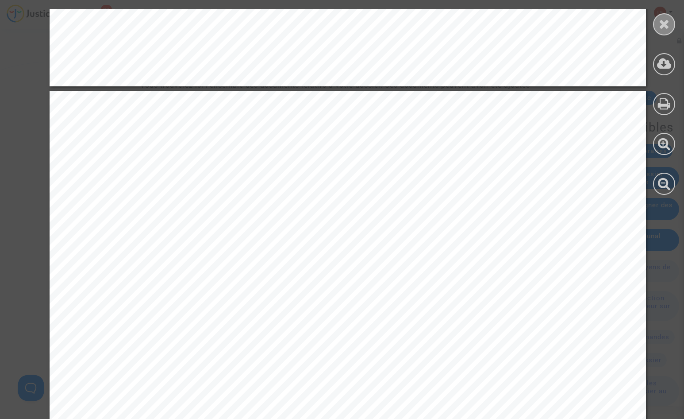
click at [664, 16] on div at bounding box center [664, 24] width 22 height 22
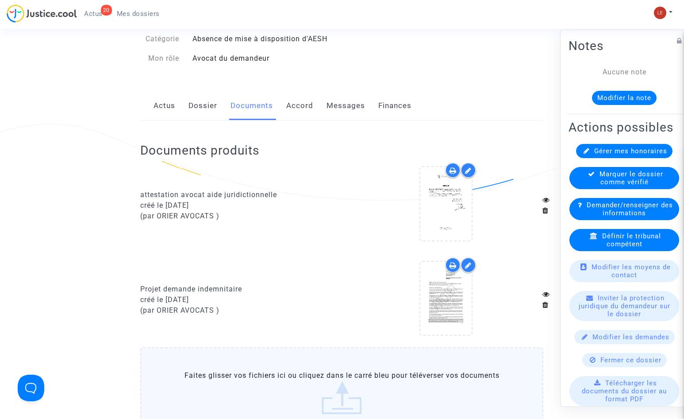
scroll to position [0, 0]
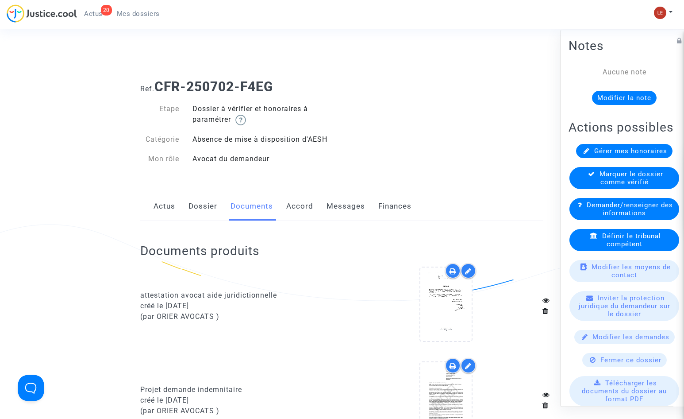
click at [176, 210] on div "Actus Dossier Documents Accord Messages Finances" at bounding box center [341, 207] width 403 height 30
click at [173, 208] on link "Actus" at bounding box center [165, 206] width 22 height 29
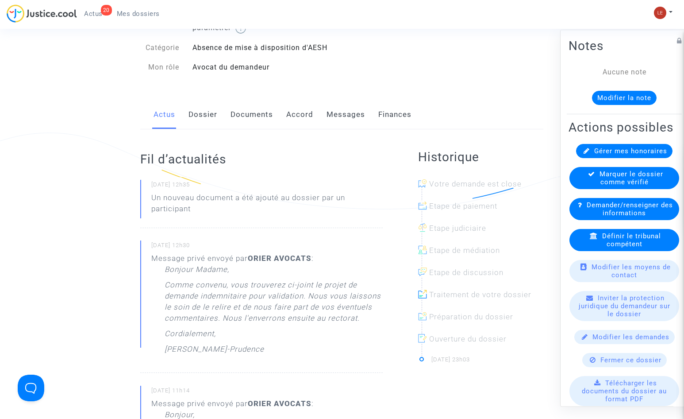
scroll to position [44, 0]
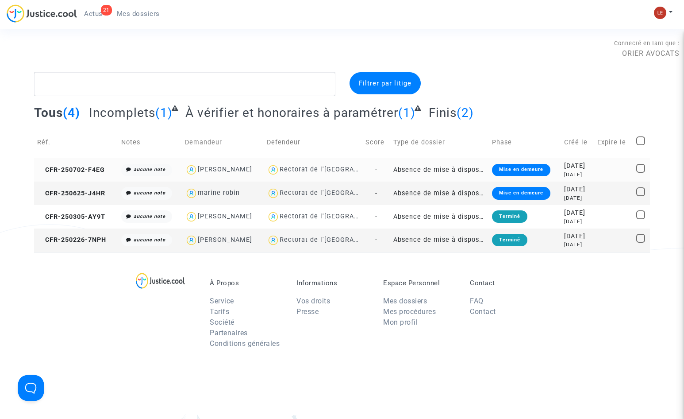
click at [320, 169] on div "Rectorat de l'[GEOGRAPHIC_DATA]" at bounding box center [336, 170] width 113 height 8
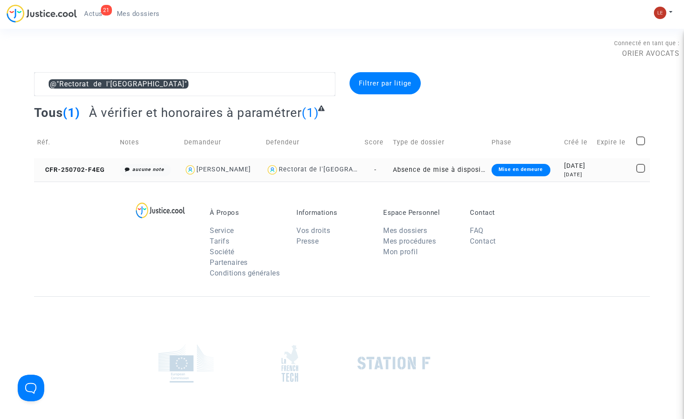
click at [239, 174] on div "[PERSON_NAME]" at bounding box center [222, 169] width 76 height 13
type textarea "@"Rectorat de l'[GEOGRAPHIC_DATA]" @"[PERSON_NAME]" @"ORIER AVOCATS ""
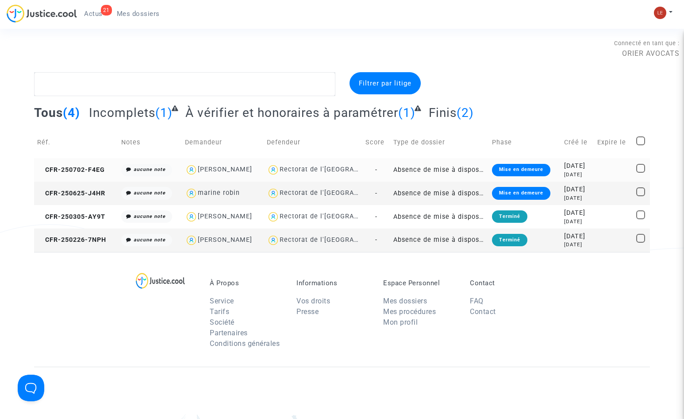
click at [470, 165] on td "Absence de mise à disposition d'AESH" at bounding box center [439, 169] width 99 height 23
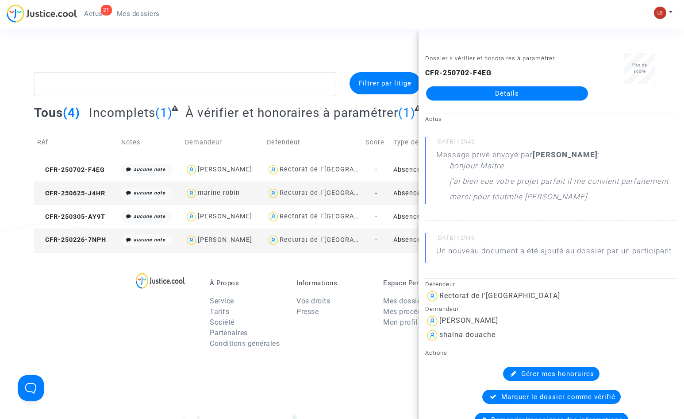
click at [529, 95] on link "Détails" at bounding box center [507, 93] width 162 height 14
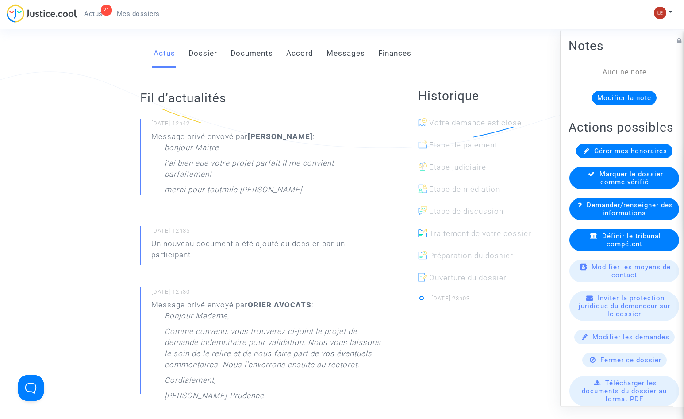
scroll to position [44, 0]
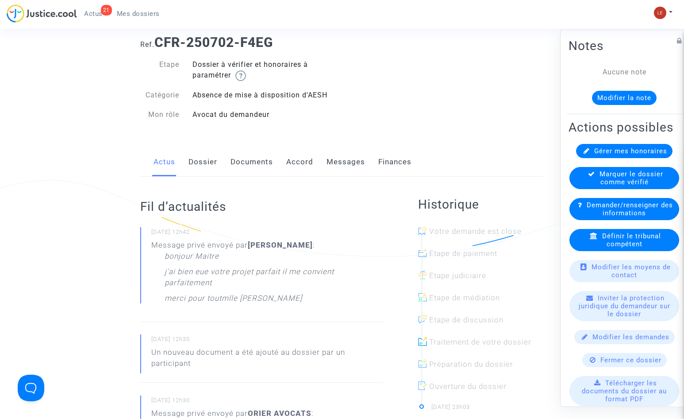
click at [330, 160] on link "Messages" at bounding box center [346, 161] width 39 height 29
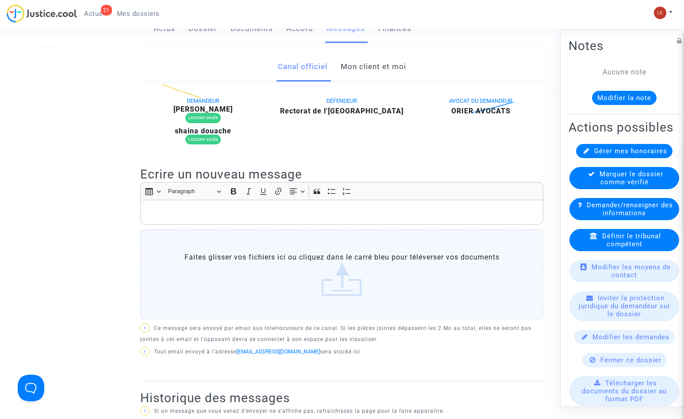
scroll to position [177, 0]
click at [373, 73] on link "Mon client et moi" at bounding box center [374, 67] width 66 height 29
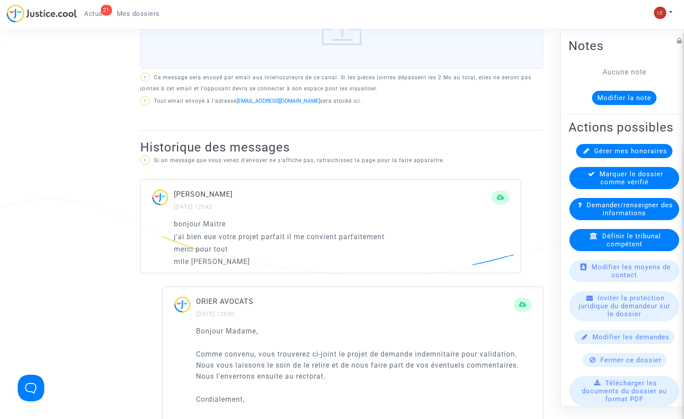
scroll to position [221, 0]
